Goal: Task Accomplishment & Management: Use online tool/utility

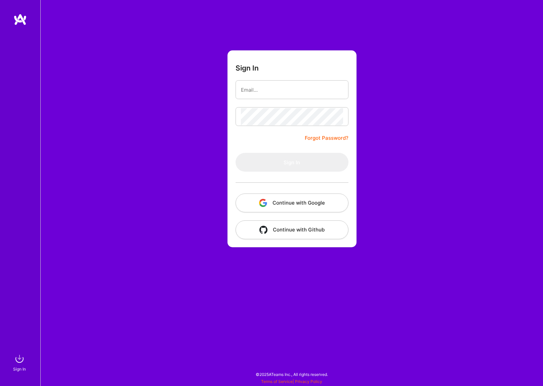
click at [301, 199] on button "Continue with Google" at bounding box center [292, 203] width 113 height 19
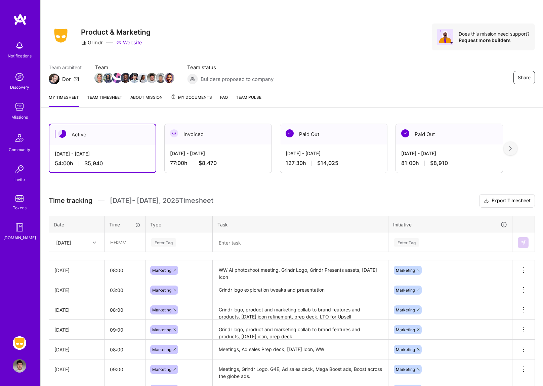
click at [159, 240] on div "Enter Tag" at bounding box center [163, 242] width 25 height 10
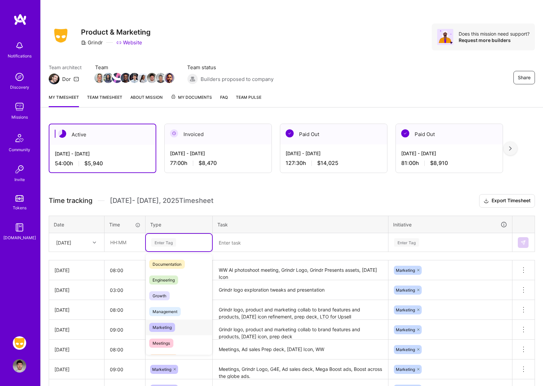
scroll to position [32, 0]
click at [159, 330] on span "Marketing" at bounding box center [162, 327] width 26 height 9
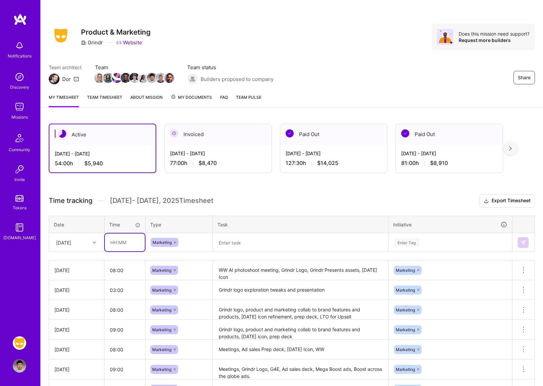
click at [122, 239] on input "text" at bounding box center [125, 243] width 40 height 18
type input "08:00"
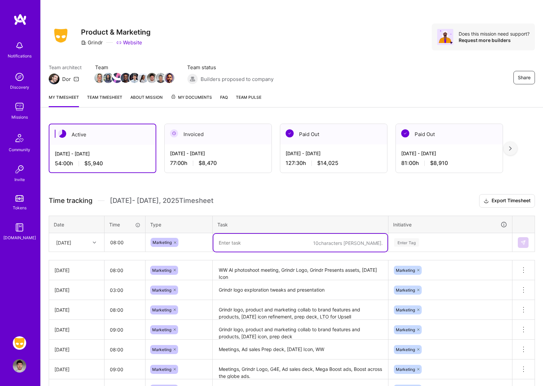
click at [236, 249] on textarea at bounding box center [300, 243] width 174 height 18
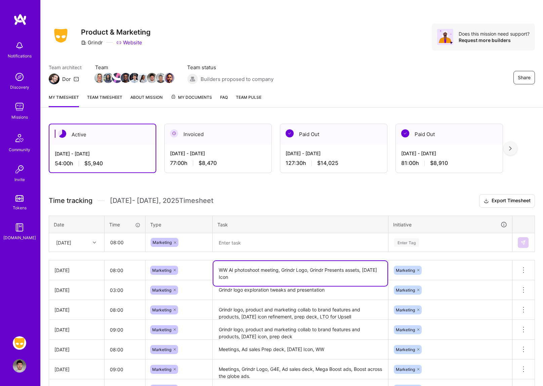
drag, startPoint x: 254, startPoint y: 278, endPoint x: 216, endPoint y: 267, distance: 39.1
click at [216, 267] on textarea "WW AI photoshoot meeting, Grindr Logo, Grindr Presents assets, [DATE] Icon" at bounding box center [300, 273] width 174 height 25
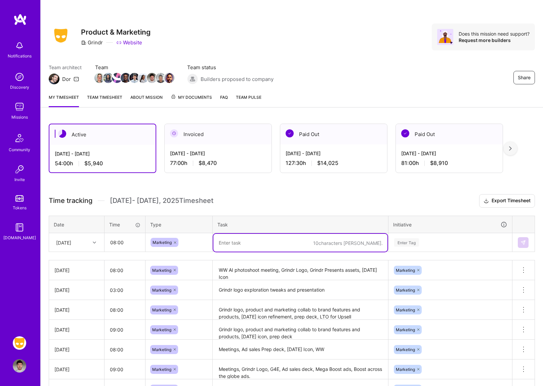
click at [241, 237] on textarea at bounding box center [300, 243] width 174 height 18
paste textarea "WW AI photoshoot meeting, Grindr Logo, Grindr Presents assets, [DATE] Icon"
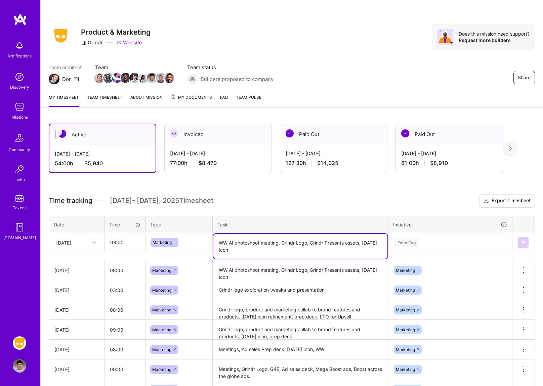
type textarea "WW AI photoshoot meeting, Grindr Logo, Grindr Presents assets, [DATE] Icon"
click at [449, 247] on div "Time tracking [DATE] - [DATE] Timesheet Export Timesheet Date Time Type Task In…" at bounding box center [292, 305] width 486 height 223
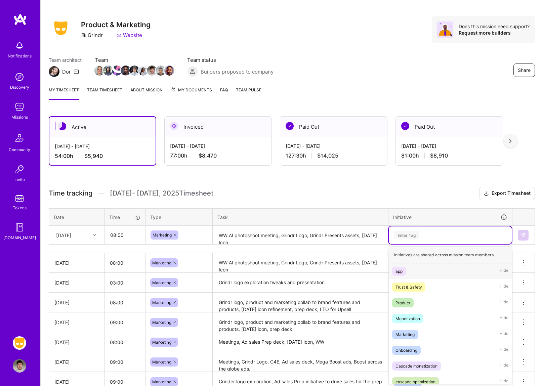
scroll to position [8, 0]
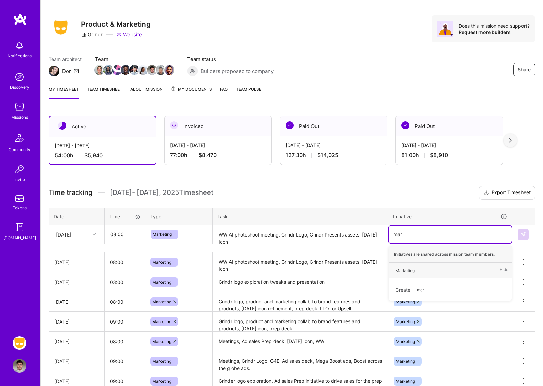
type input "mark"
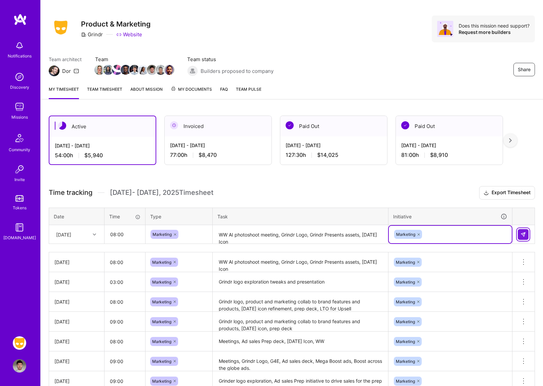
click at [527, 233] on button at bounding box center [523, 234] width 11 height 11
